Goal: Find specific page/section: Find specific page/section

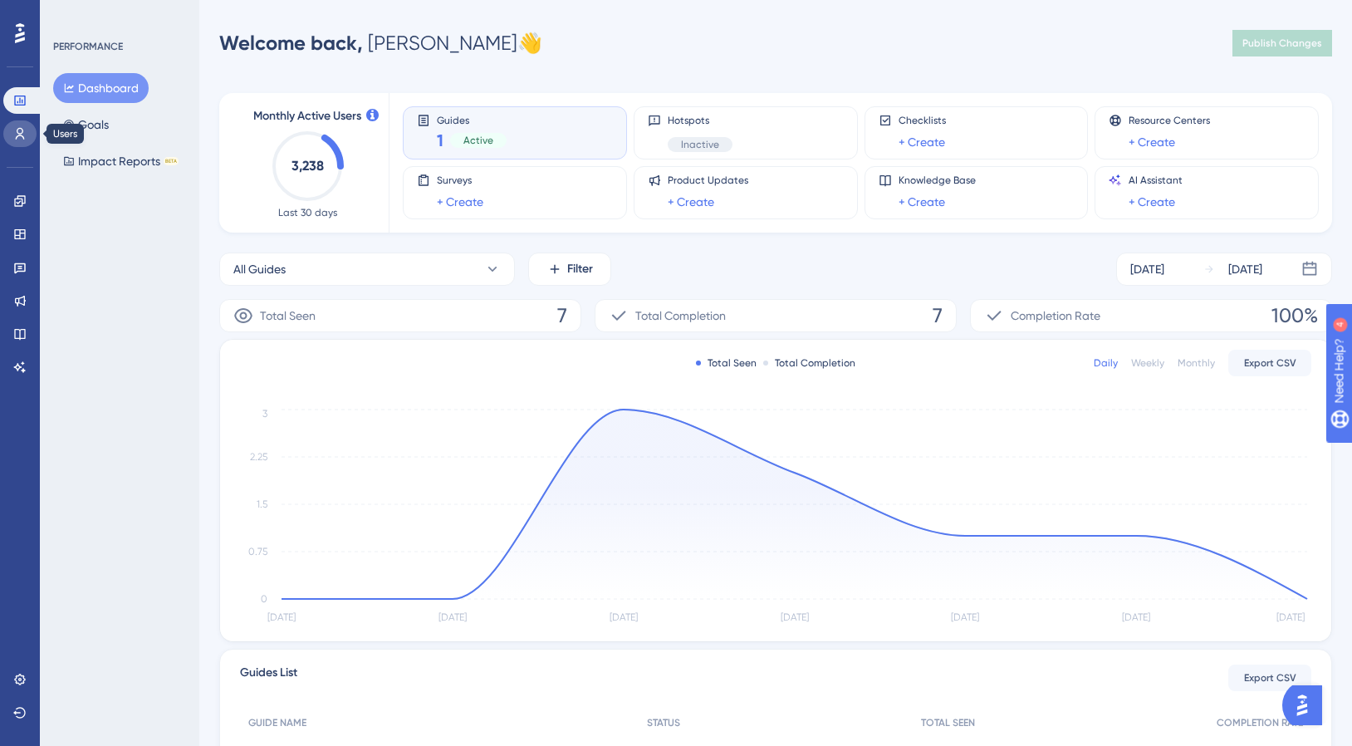
click at [29, 121] on link at bounding box center [19, 133] width 33 height 27
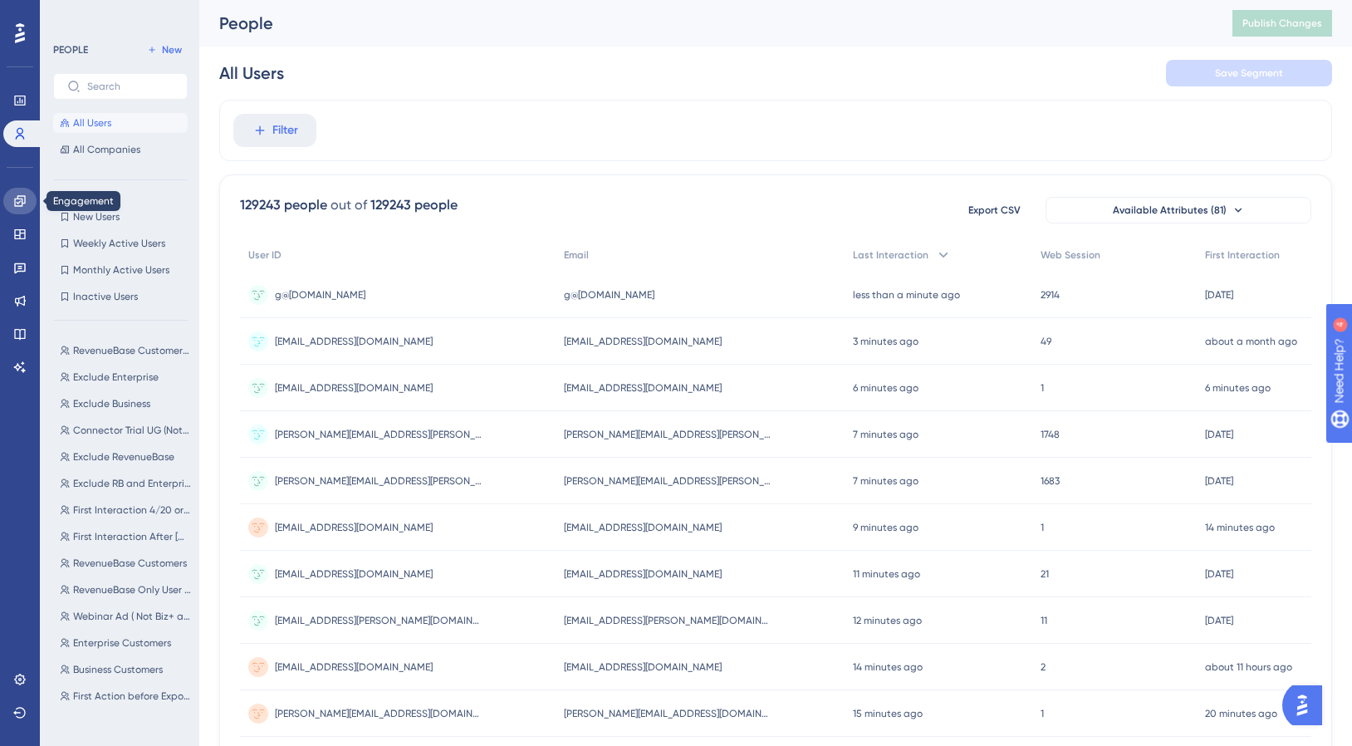
click at [22, 193] on link at bounding box center [19, 201] width 33 height 27
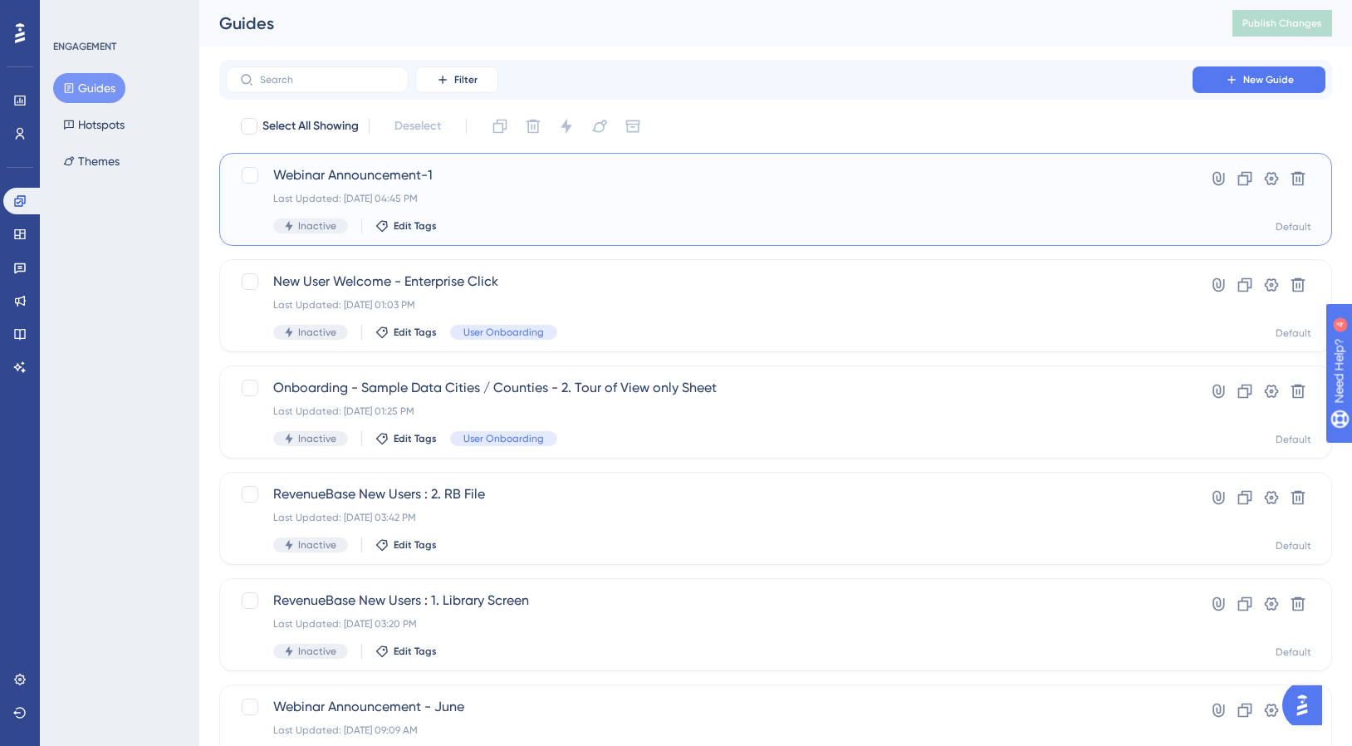
click at [339, 178] on span "Webinar Announcement-1" at bounding box center [709, 175] width 872 height 20
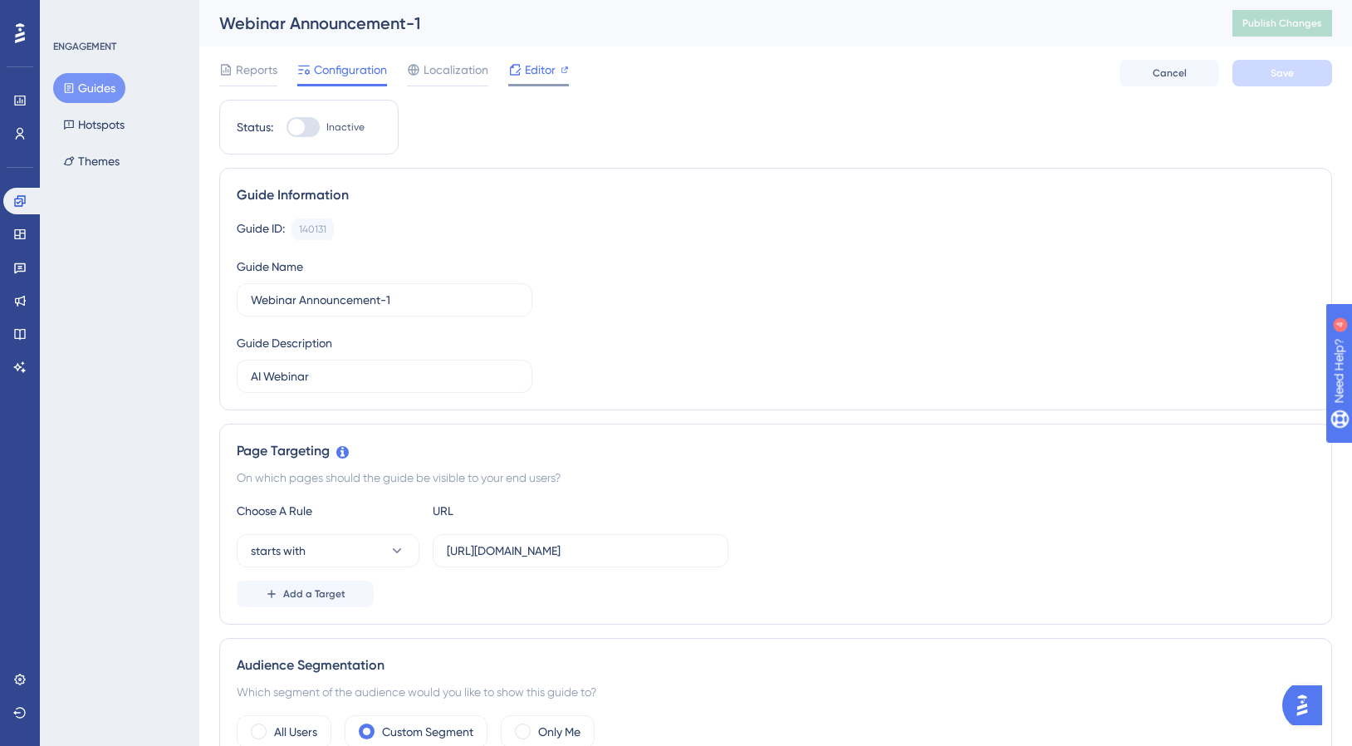
click at [514, 74] on icon at bounding box center [514, 69] width 13 height 13
click at [508, 76] on icon at bounding box center [514, 69] width 13 height 13
